Goal: Information Seeking & Learning: Learn about a topic

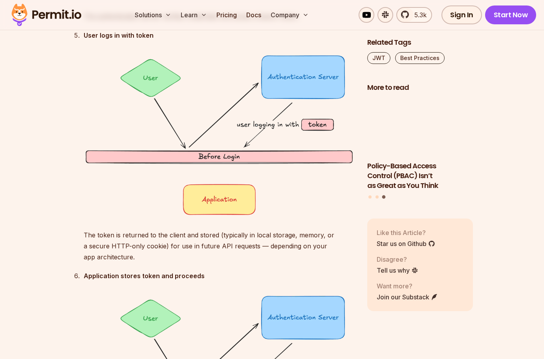
scroll to position [2042, 0]
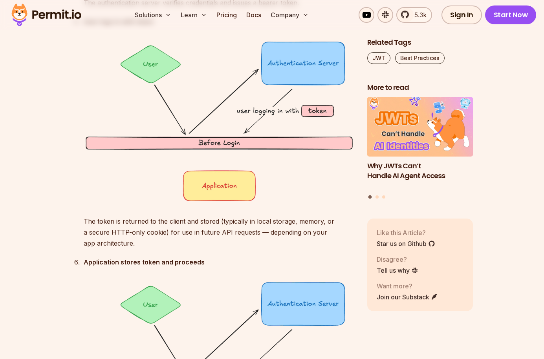
click at [187, 262] on strong "Application stores token and proceeds" at bounding box center [144, 262] width 121 height 8
copy strong "proceeds"
click at [104, 260] on strong "Application stores token and proceeds" at bounding box center [144, 262] width 121 height 8
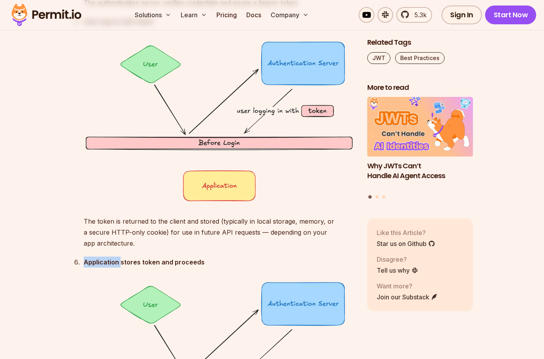
copy strong "Application"
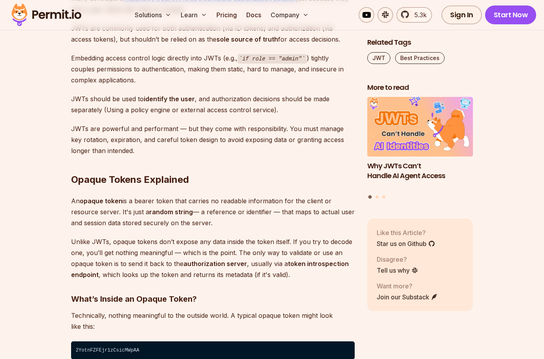
scroll to position [3652, 0]
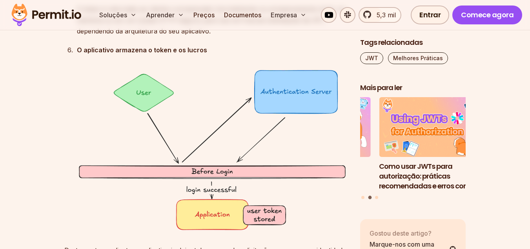
scroll to position [2317, 0]
